Goal: Understand process/instructions

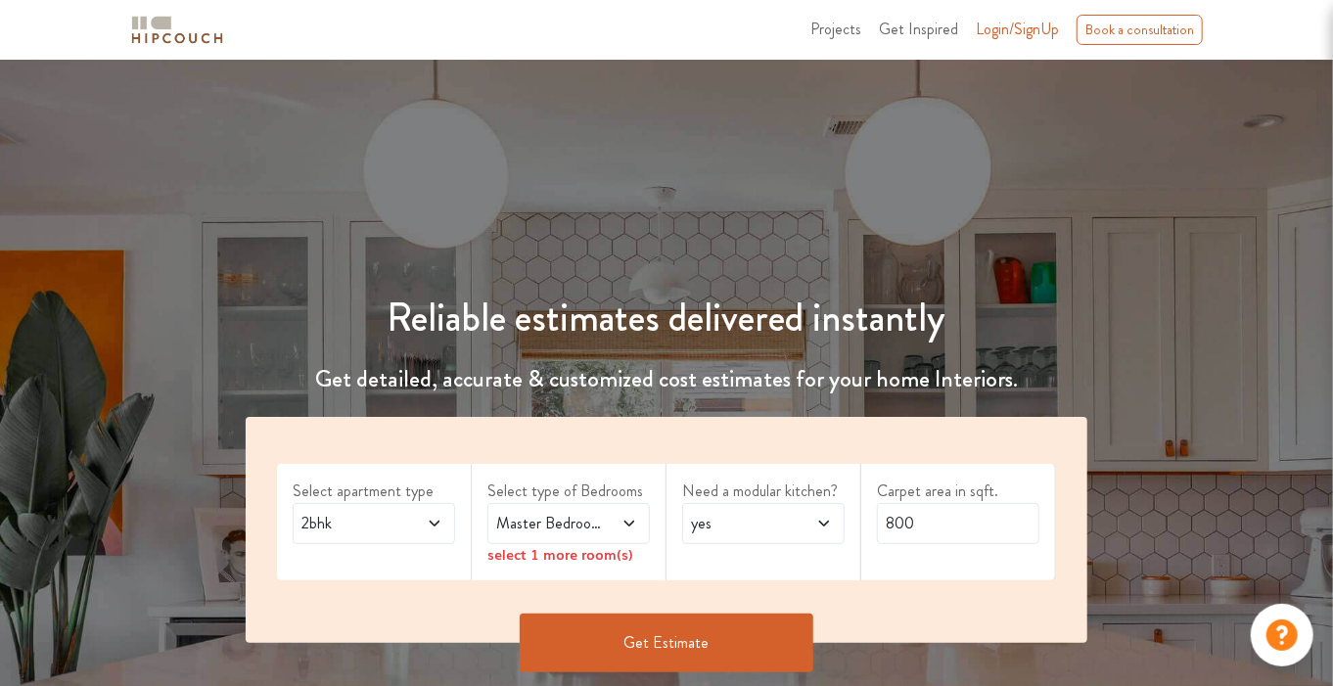
click at [920, 29] on span "Get Inspired" at bounding box center [918, 29] width 79 height 23
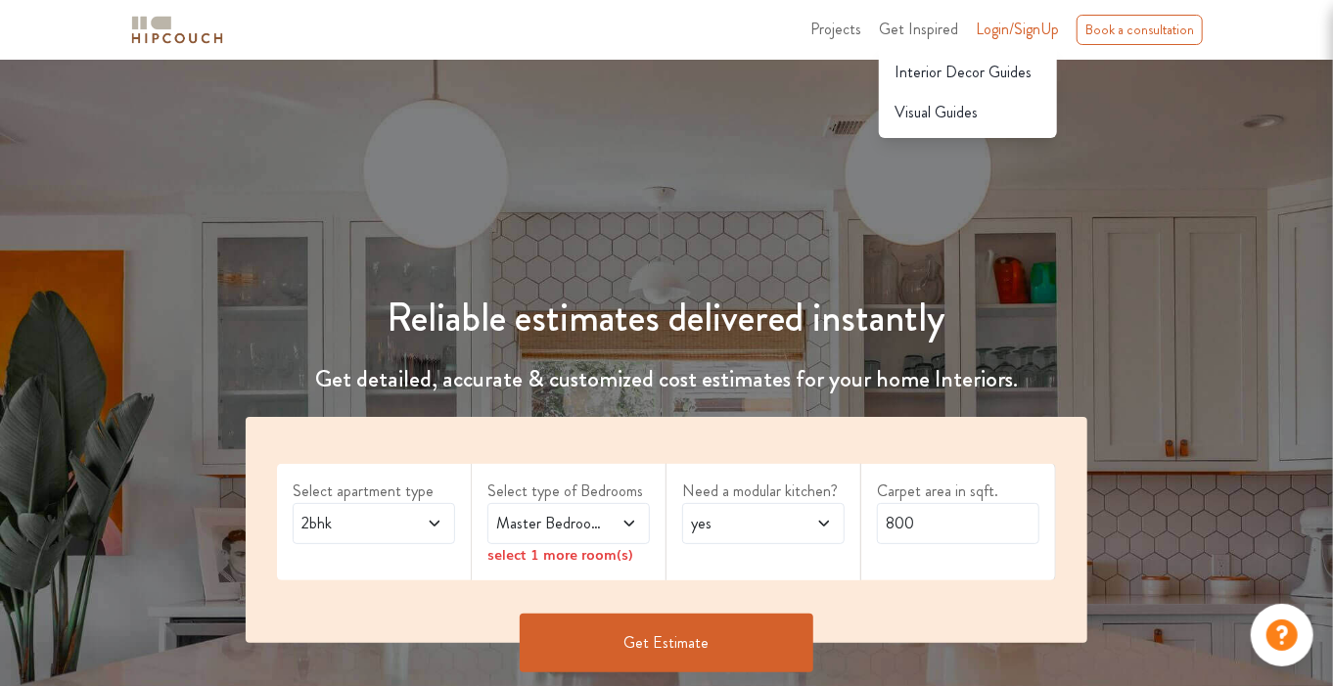
click at [843, 25] on span "Projects" at bounding box center [835, 29] width 51 height 23
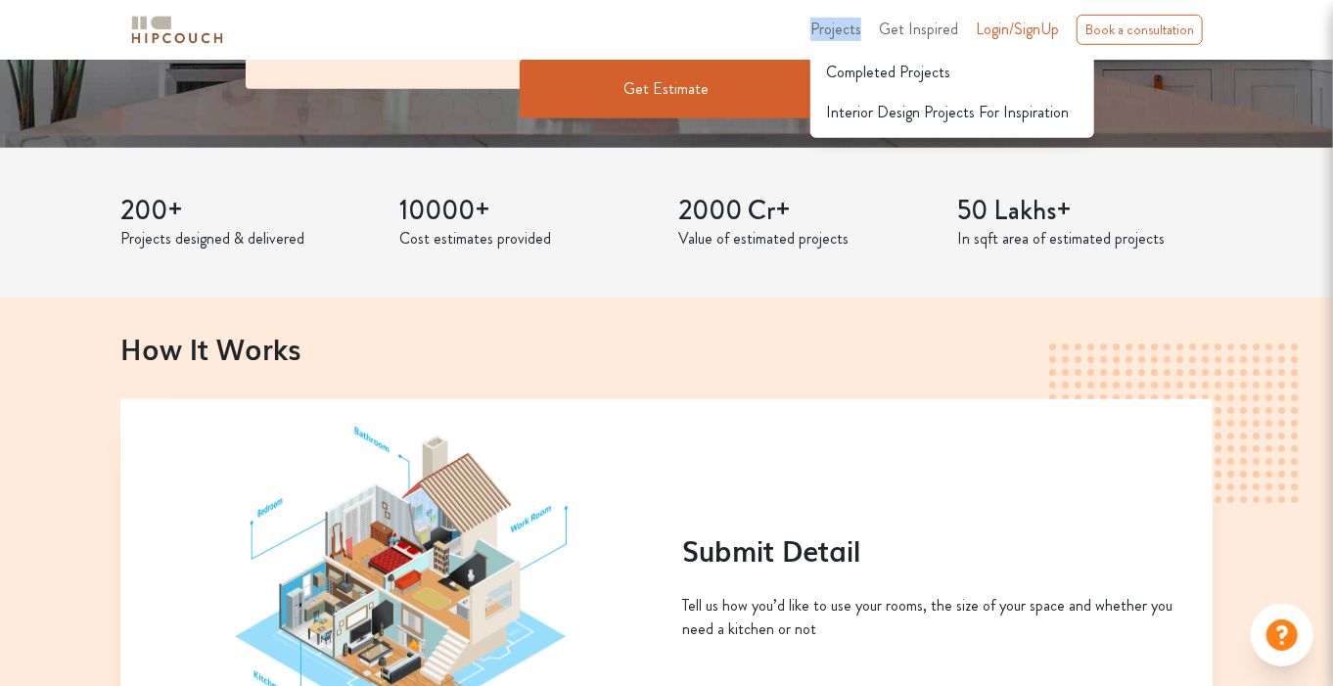
scroll to position [1109, 0]
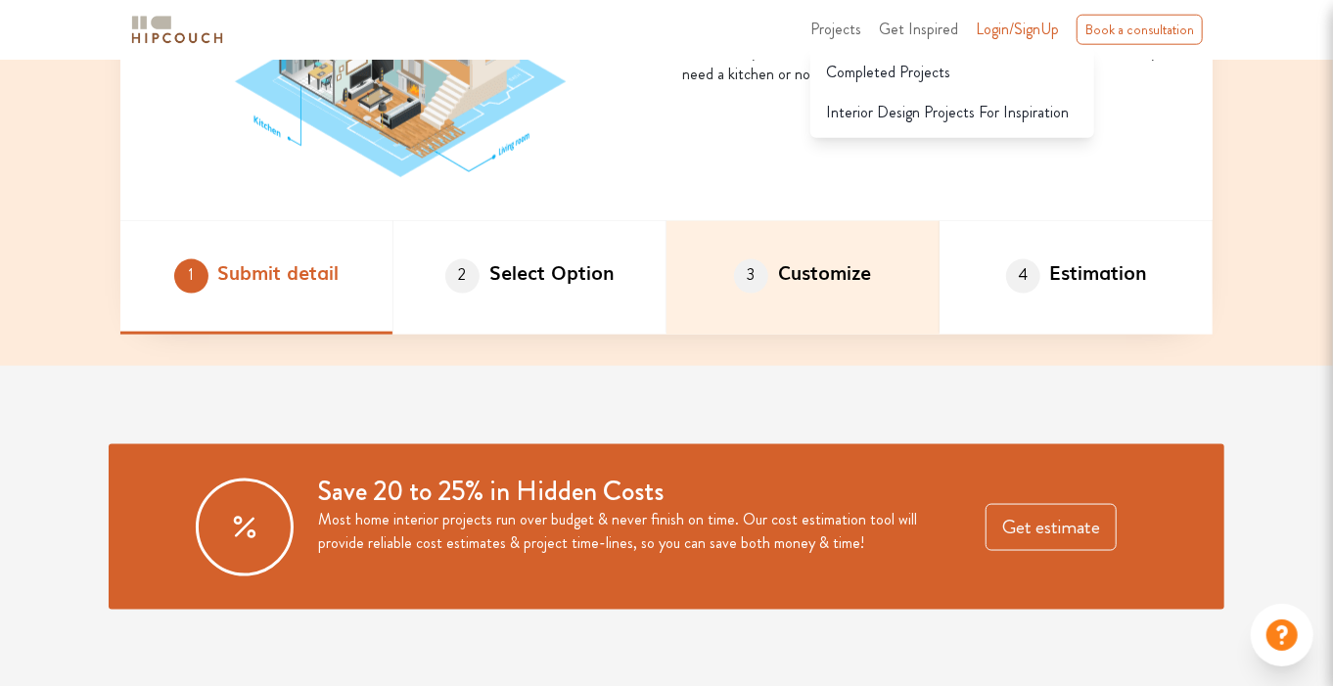
click at [863, 277] on li "3 Customize" at bounding box center [802, 278] width 273 height 114
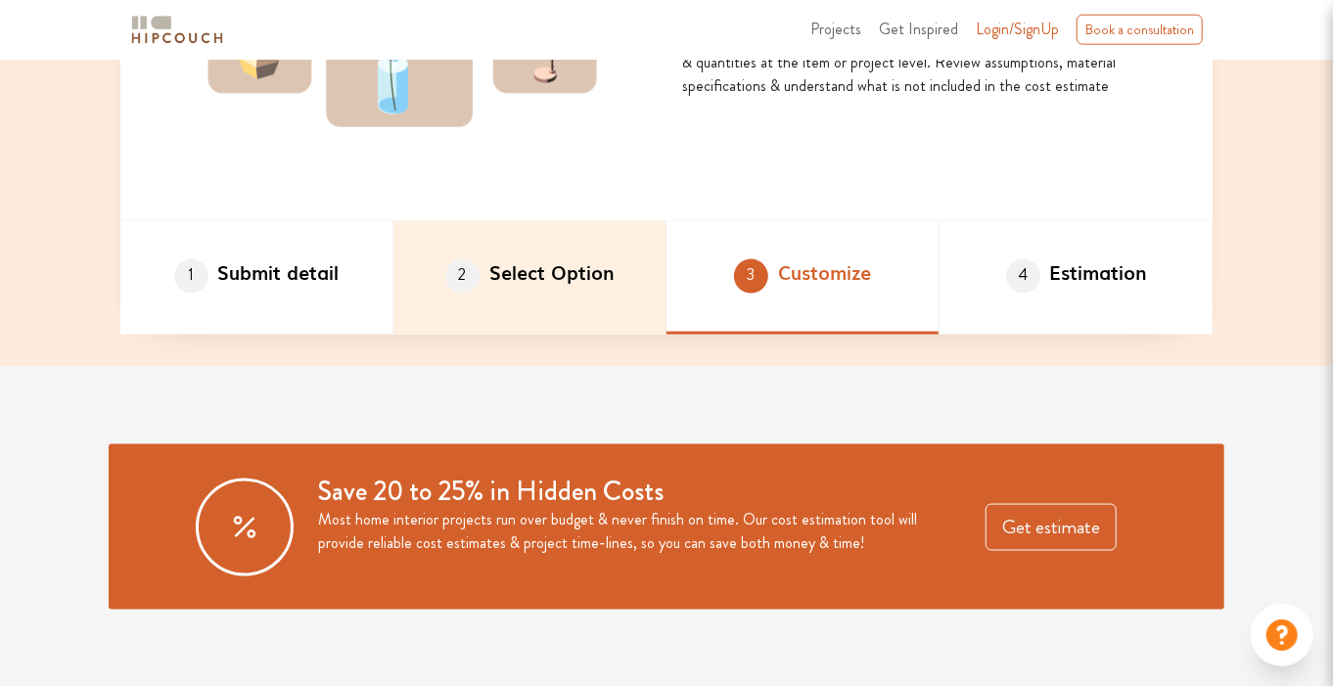
click at [539, 274] on li "2 Select Option" at bounding box center [529, 278] width 273 height 114
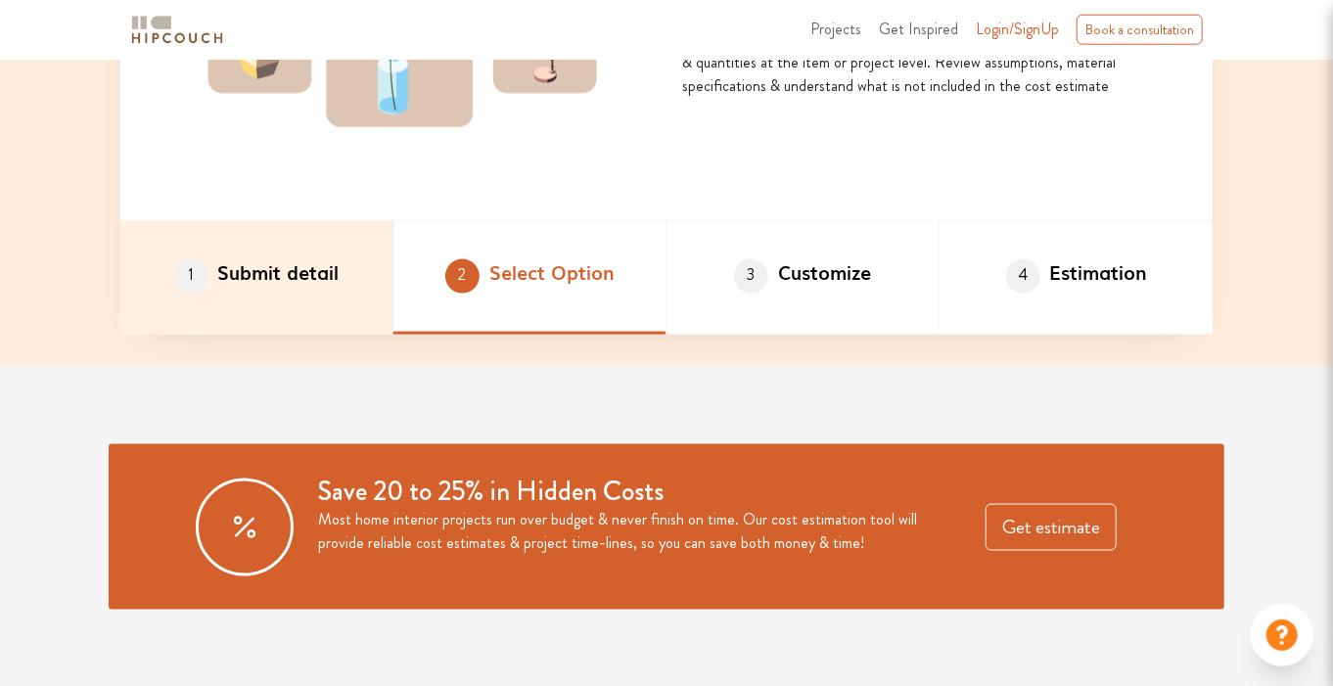
click at [365, 256] on li "1 Submit detail" at bounding box center [256, 278] width 273 height 114
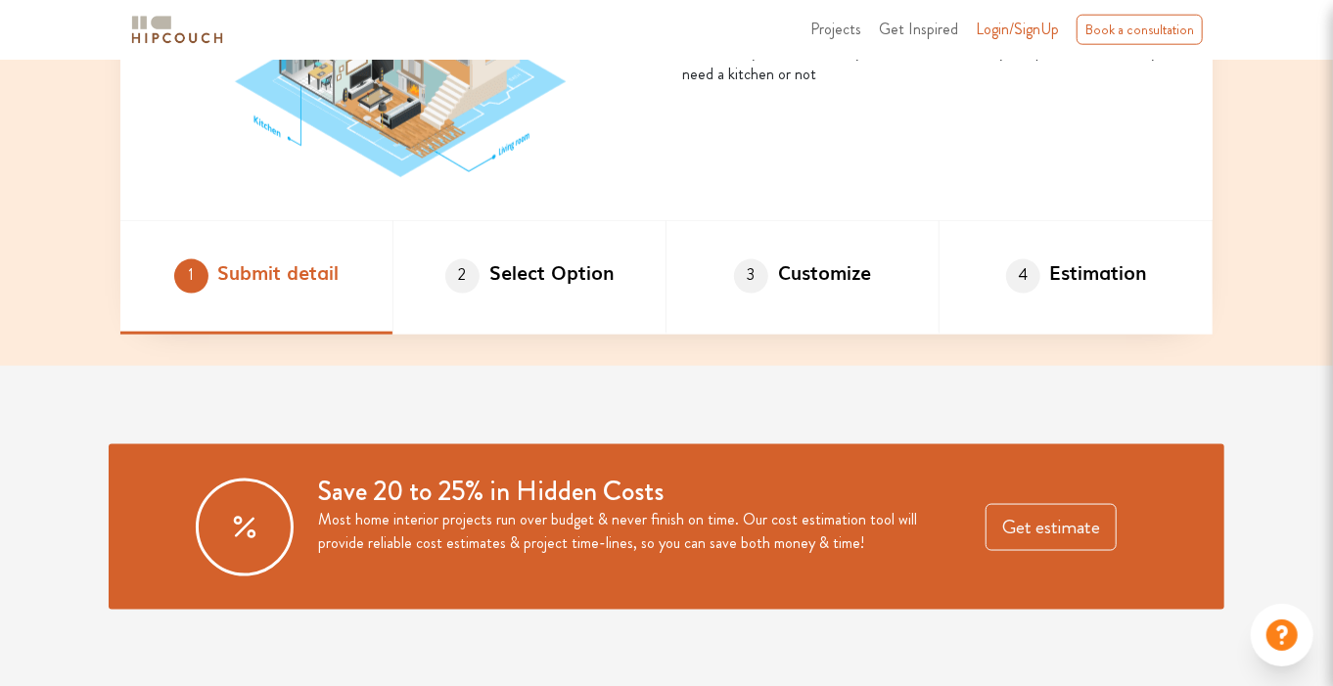
click at [1225, 252] on div "How It Works Submit Detail Tell us how you’d like to use your rooms, the size o…" at bounding box center [666, 54] width 1333 height 623
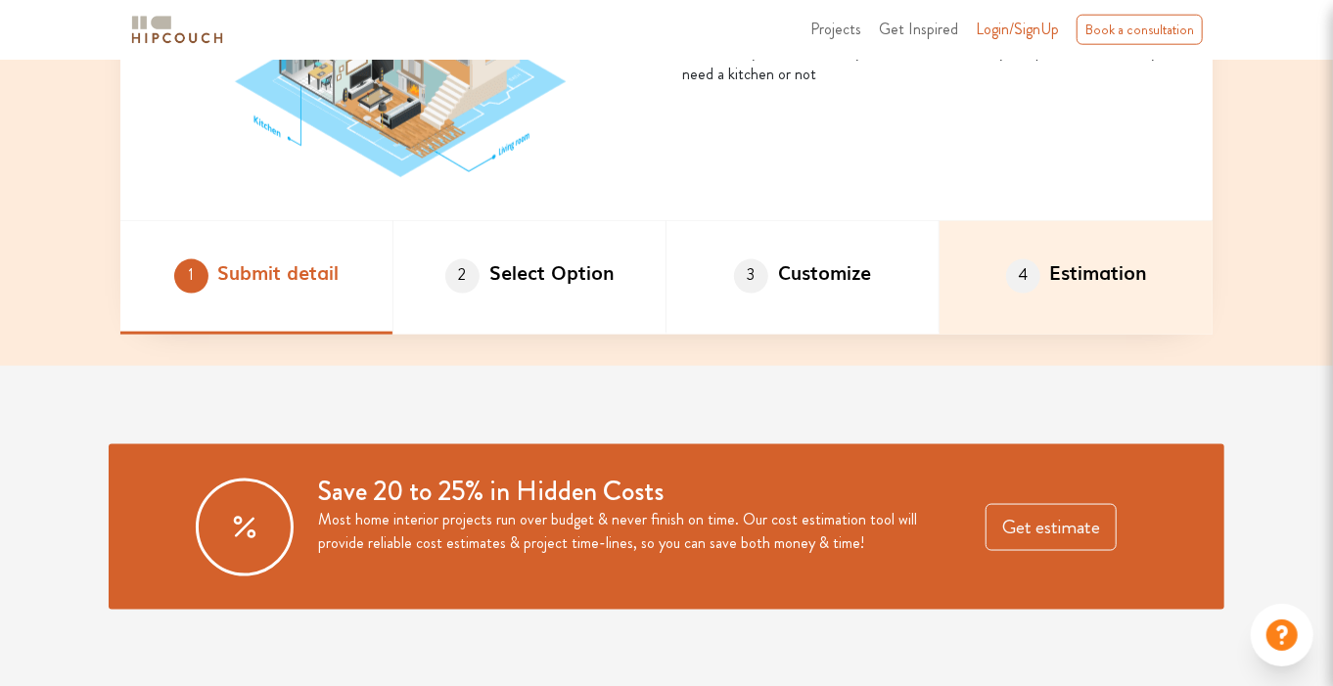
click at [1106, 273] on li "4 Estimation" at bounding box center [1075, 278] width 273 height 114
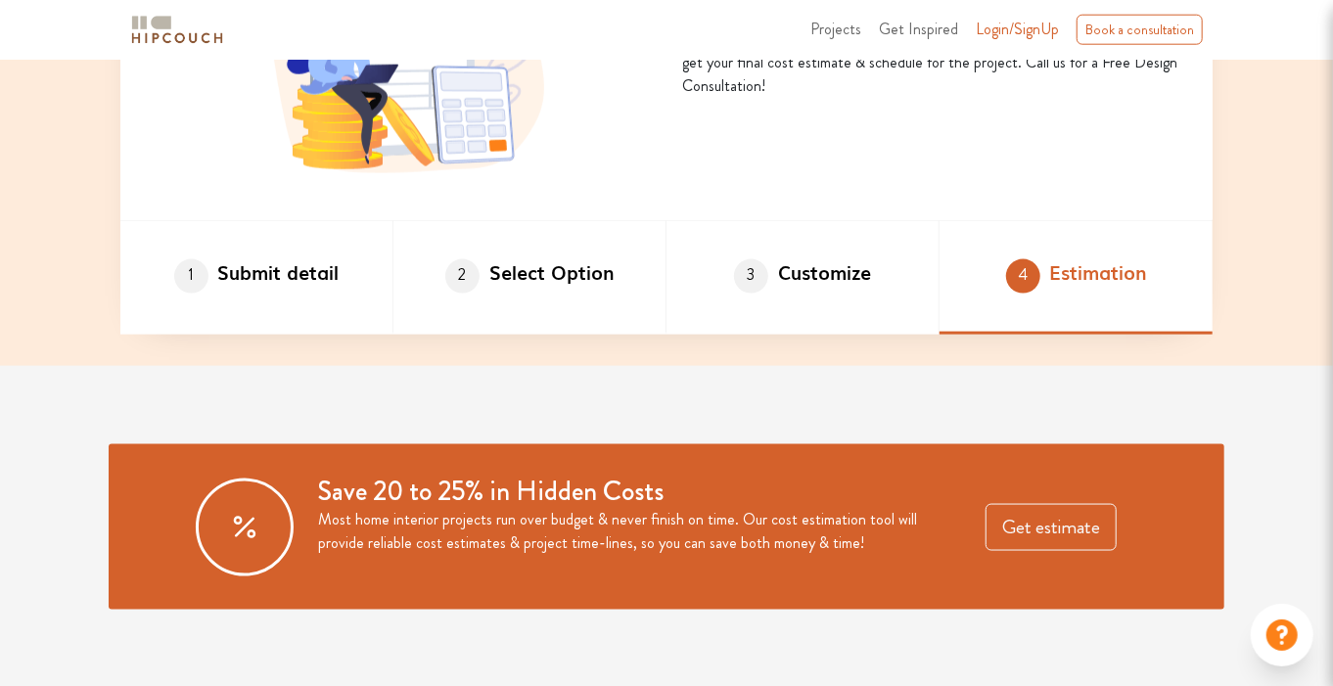
scroll to position [2468, 0]
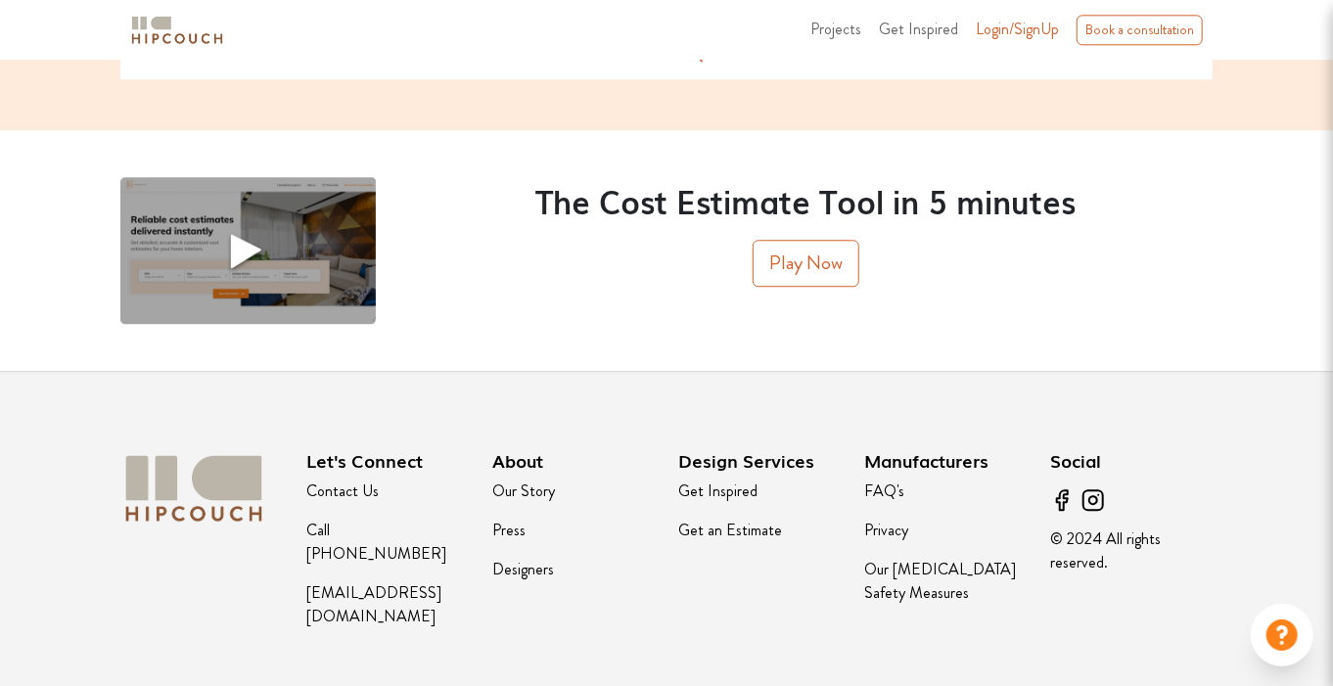
click at [716, 487] on link "Get Inspired" at bounding box center [717, 491] width 79 height 23
